Goal: Obtain resource: Obtain resource

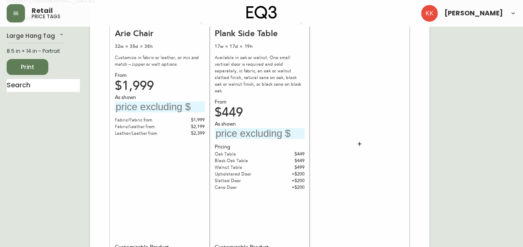
scroll to position [35, 0]
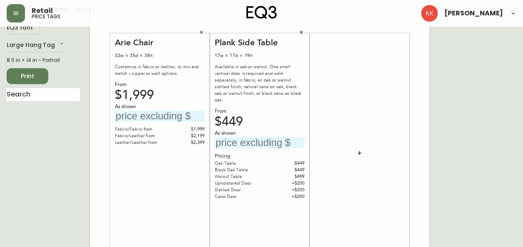
scroll to position [30, 0]
click at [360, 151] on icon "button" at bounding box center [359, 153] width 7 height 7
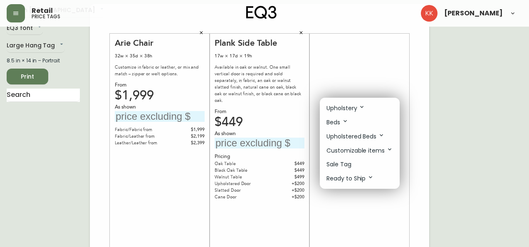
click at [164, 195] on div at bounding box center [264, 123] width 529 height 247
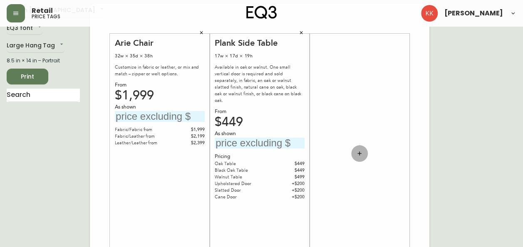
click at [360, 158] on button "button" at bounding box center [359, 153] width 17 height 17
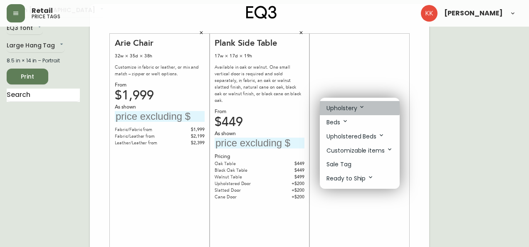
click at [329, 106] on p "Upholstery" at bounding box center [345, 108] width 39 height 9
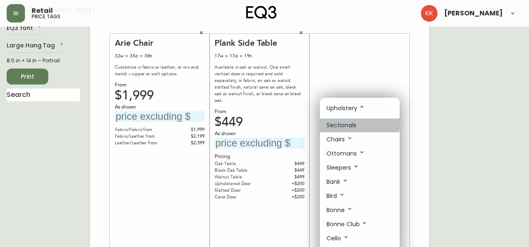
click at [333, 121] on p "Sectionals" at bounding box center [341, 125] width 30 height 9
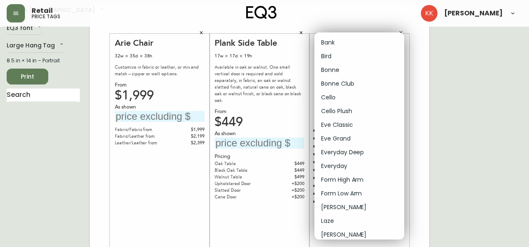
click at [422, 57] on div at bounding box center [264, 123] width 529 height 247
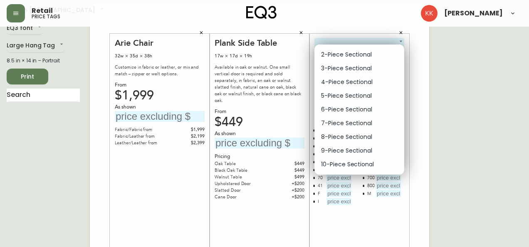
click at [440, 56] on div at bounding box center [264, 123] width 529 height 247
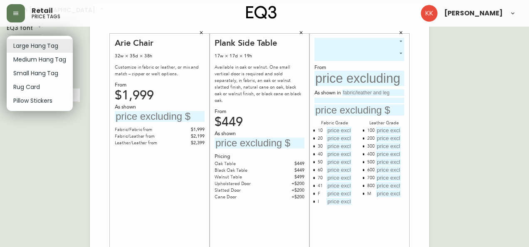
click at [133, 169] on div at bounding box center [264, 123] width 529 height 247
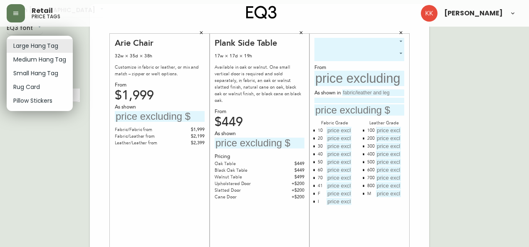
click at [37, 75] on li "Small Hang Tag" at bounding box center [40, 74] width 66 height 14
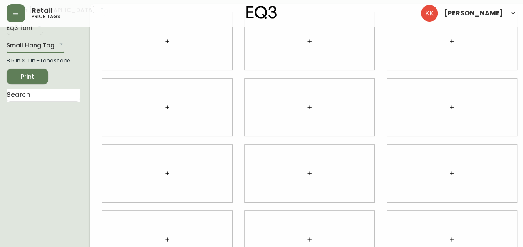
click at [159, 36] on button "button" at bounding box center [167, 41] width 17 height 17
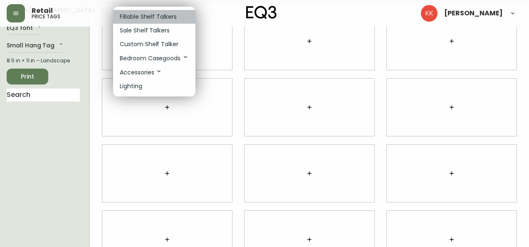
click at [154, 19] on p "Fillable Shelf Talkers" at bounding box center [148, 16] width 57 height 9
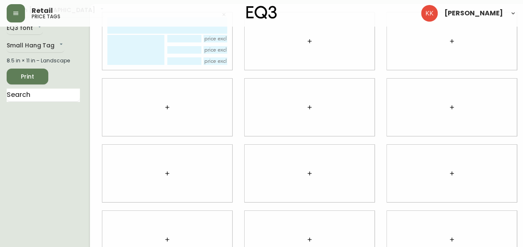
scroll to position [0, 0]
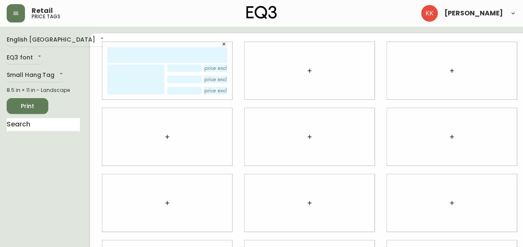
click at [301, 65] on button "button" at bounding box center [309, 70] width 17 height 17
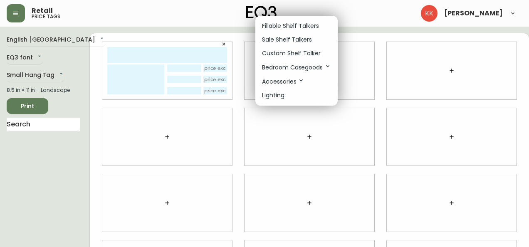
click at [284, 52] on p "Custom Shelf Talker" at bounding box center [291, 53] width 59 height 9
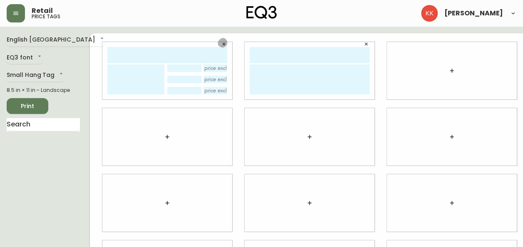
click at [221, 45] on icon "button" at bounding box center [223, 44] width 5 height 5
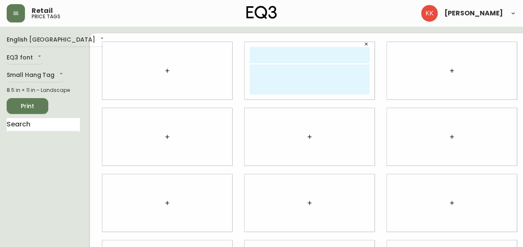
click at [360, 42] on button "button" at bounding box center [366, 44] width 12 height 12
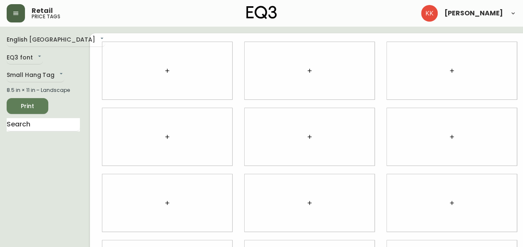
click at [15, 16] on icon "button" at bounding box center [15, 13] width 7 height 7
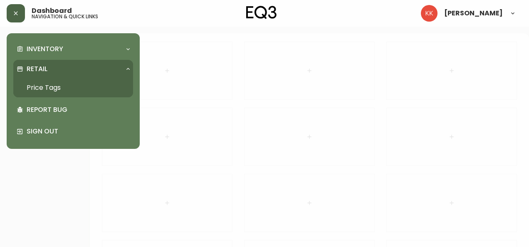
click at [120, 64] on div "Retail" at bounding box center [73, 69] width 120 height 18
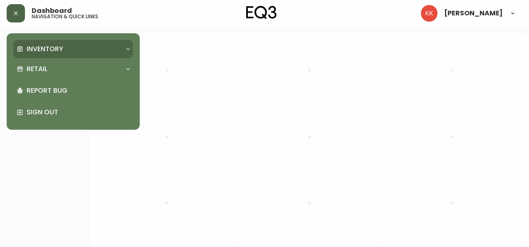
click at [123, 53] on div "Inventory" at bounding box center [73, 49] width 120 height 18
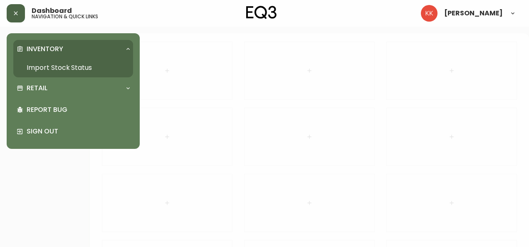
click at [123, 53] on div "Inventory" at bounding box center [73, 49] width 120 height 18
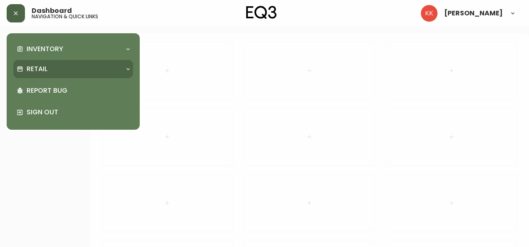
click at [56, 62] on div "Retail" at bounding box center [73, 69] width 120 height 18
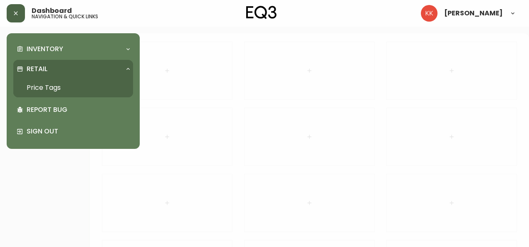
click at [52, 91] on link "Price Tags" at bounding box center [73, 87] width 120 height 19
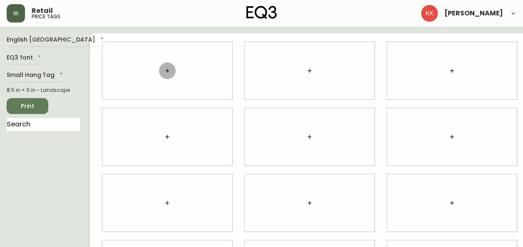
click at [159, 66] on button "button" at bounding box center [167, 70] width 17 height 17
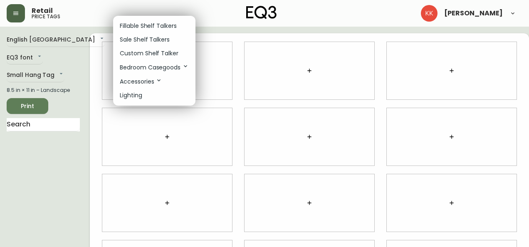
click at [29, 72] on div at bounding box center [264, 123] width 529 height 247
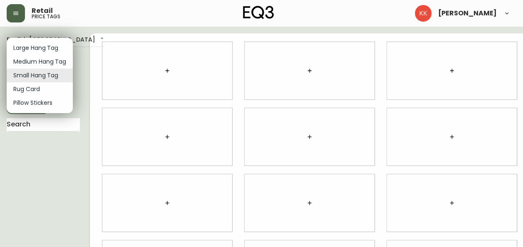
click at [27, 74] on body "Retail price tags [PERSON_NAME] English [GEOGRAPHIC_DATA] en_CA EQ3 font EQ3 Sm…" at bounding box center [261, 186] width 523 height 373
click at [30, 48] on li "Large Hang Tag" at bounding box center [40, 48] width 66 height 14
type input "large"
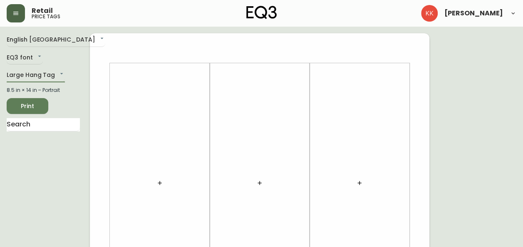
click at [154, 179] on button "button" at bounding box center [159, 183] width 17 height 17
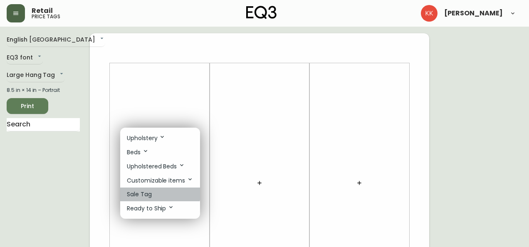
click at [147, 190] on p "Sale Tag" at bounding box center [139, 194] width 25 height 9
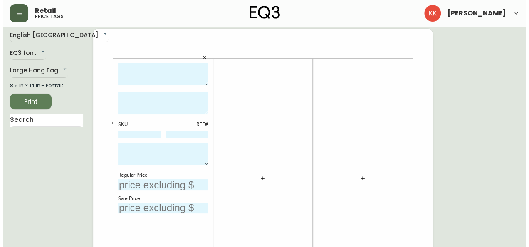
scroll to position [5, 0]
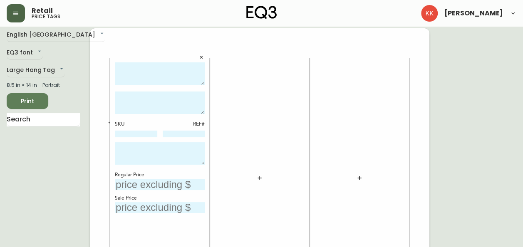
click at [128, 148] on textarea at bounding box center [160, 153] width 90 height 22
click at [262, 176] on icon "button" at bounding box center [259, 178] width 7 height 7
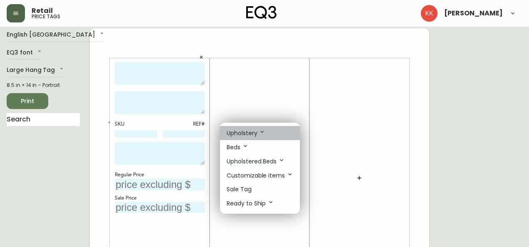
click at [262, 138] on li "Upholstery" at bounding box center [260, 133] width 80 height 14
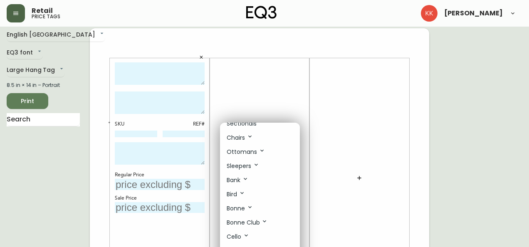
scroll to position [0, 0]
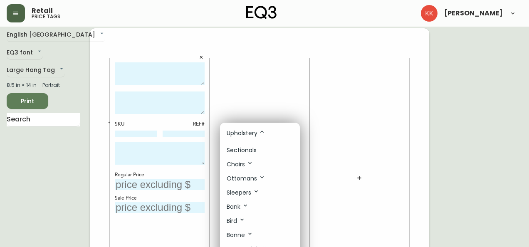
click at [268, 62] on div at bounding box center [264, 123] width 529 height 247
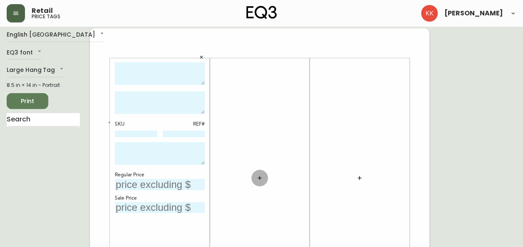
click at [259, 183] on button "button" at bounding box center [259, 178] width 17 height 17
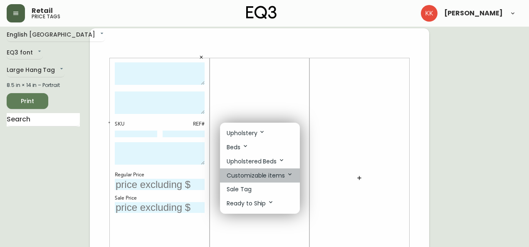
click at [270, 172] on p "Customizable items" at bounding box center [260, 175] width 67 height 9
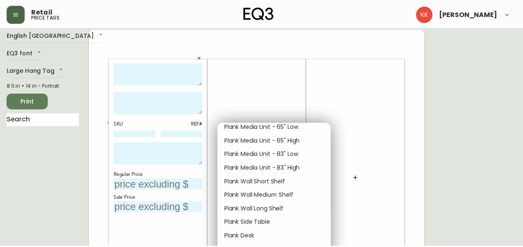
scroll to position [775, 0]
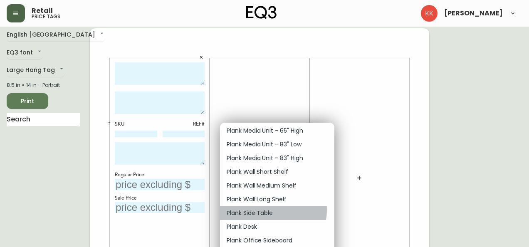
click at [264, 209] on p "Plank Side Table" at bounding box center [250, 213] width 46 height 9
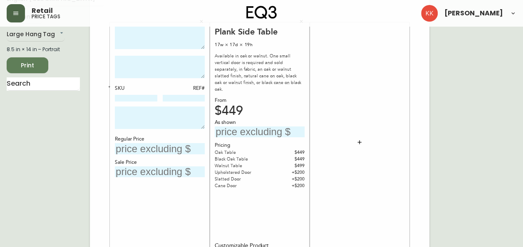
scroll to position [2, 0]
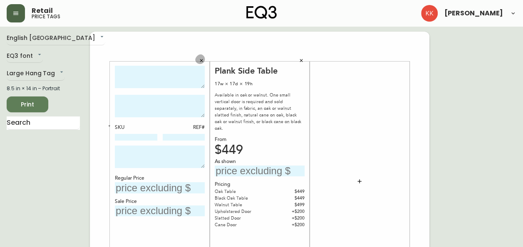
click at [201, 58] on icon "button" at bounding box center [201, 60] width 5 height 5
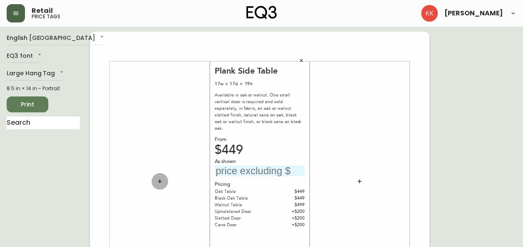
click at [155, 182] on button "button" at bounding box center [159, 181] width 17 height 17
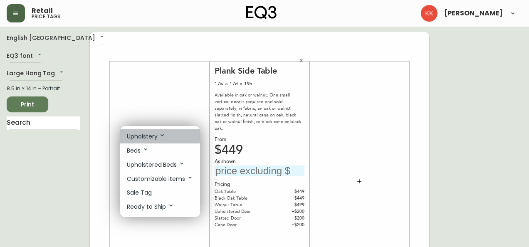
click at [147, 134] on p "Upholstery" at bounding box center [146, 136] width 39 height 9
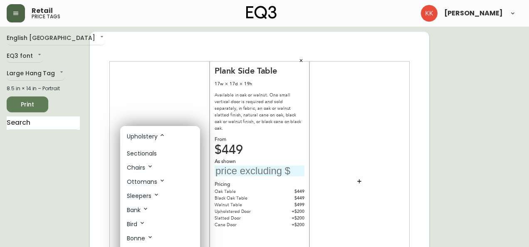
click at [168, 107] on div at bounding box center [264, 123] width 529 height 247
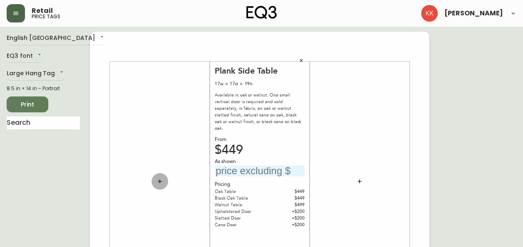
click at [156, 180] on button "button" at bounding box center [159, 181] width 17 height 17
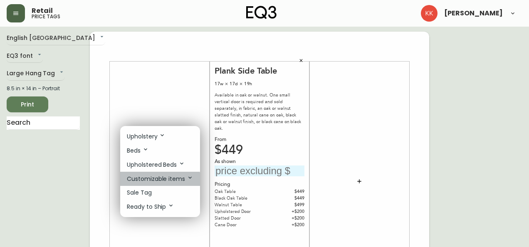
click at [154, 181] on p "Customizable items" at bounding box center [160, 178] width 67 height 9
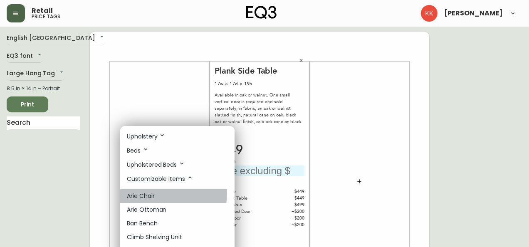
click at [151, 192] on p "Arie Chair" at bounding box center [141, 196] width 28 height 9
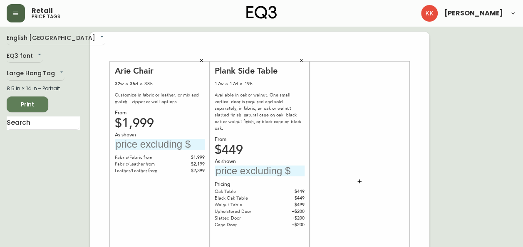
click at [111, 210] on div "Arie Chair 32w × 35d × 38h Customize in fabric or leather, or mix and match – z…" at bounding box center [160, 181] width 100 height 239
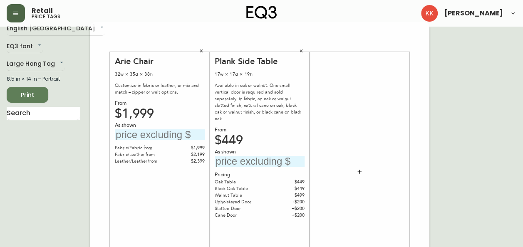
scroll to position [35, 0]
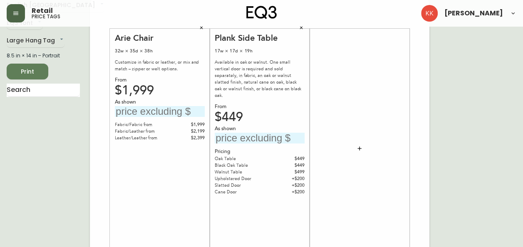
click at [172, 218] on div "Arie Chair 32w × 35d × 38h Customize in fabric or leather, or mix and match – z…" at bounding box center [160, 149] width 90 height 232
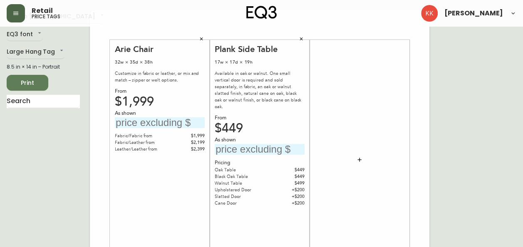
scroll to position [23, 0]
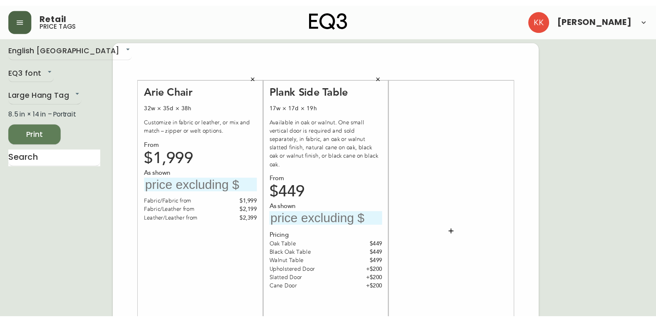
scroll to position [4, 0]
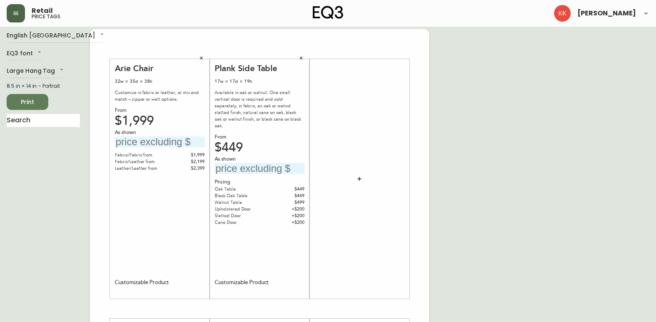
click at [20, 17] on button "button" at bounding box center [16, 13] width 18 height 18
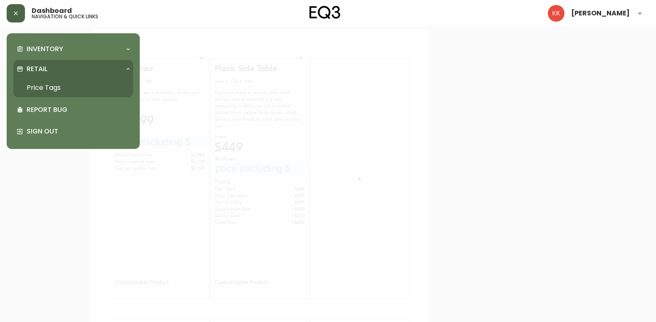
scroll to position [5, 0]
drag, startPoint x: 53, startPoint y: 83, endPoint x: 61, endPoint y: 80, distance: 8.4
click at [53, 83] on link "Price Tags" at bounding box center [73, 87] width 120 height 19
